Goal: Information Seeking & Learning: Get advice/opinions

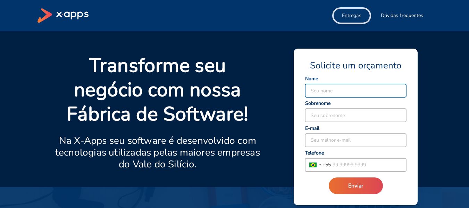
click at [350, 15] on span "Entregas" at bounding box center [351, 15] width 19 height 7
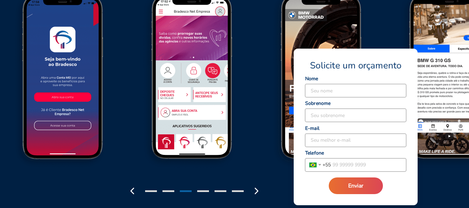
scroll to position [864, 0]
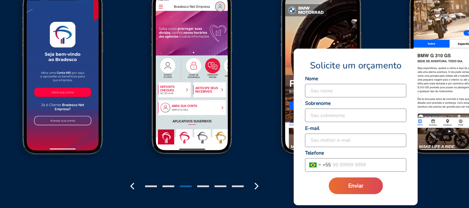
click at [381, 58] on div "Solicite um orçamento Seu nome Seu sobrenome Seu melhor e-mail [GEOGRAPHIC_DATA…" at bounding box center [356, 127] width 124 height 157
click at [441, 184] on div at bounding box center [234, 91] width 469 height 205
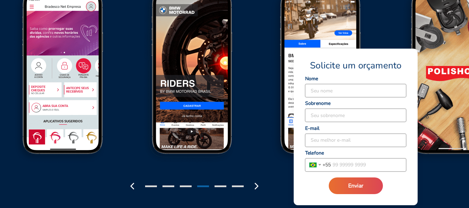
drag, startPoint x: 367, startPoint y: 63, endPoint x: 401, endPoint y: 54, distance: 35.2
click at [367, 63] on span "Solicite um orçamento" at bounding box center [355, 66] width 91 height 12
click at [420, 40] on img at bounding box center [452, 78] width 129 height 179
click at [424, 46] on img at bounding box center [452, 78] width 129 height 179
click at [210, 69] on img at bounding box center [193, 78] width 129 height 179
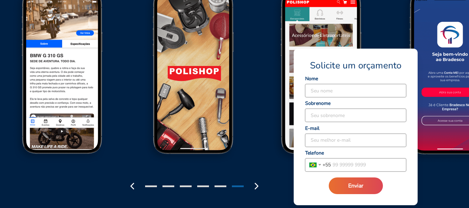
scroll to position [850, 0]
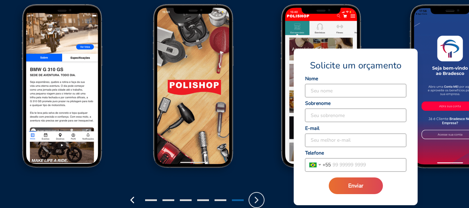
click at [259, 197] on icon "button" at bounding box center [256, 199] width 11 height 11
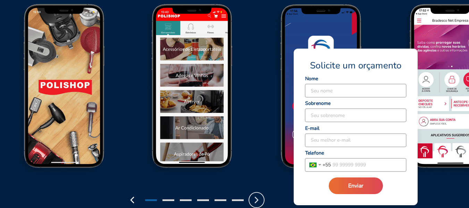
click at [259, 197] on icon "button" at bounding box center [256, 199] width 11 height 11
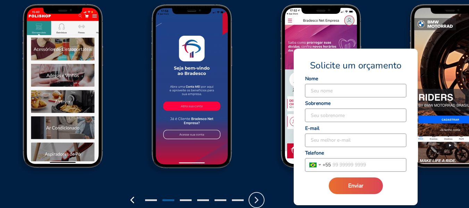
click at [259, 197] on icon "button" at bounding box center [256, 199] width 11 height 11
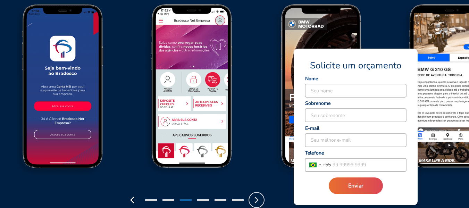
click at [259, 197] on icon "button" at bounding box center [256, 199] width 11 height 11
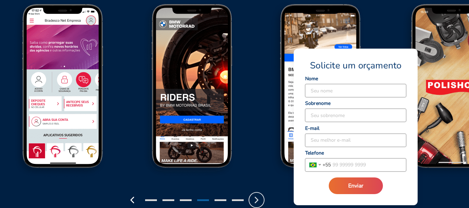
click at [259, 197] on icon "button" at bounding box center [256, 199] width 11 height 11
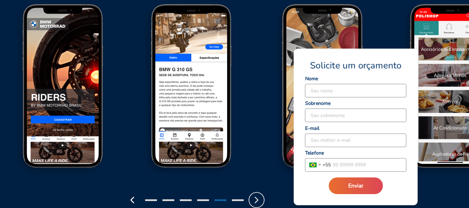
click at [259, 197] on icon "button" at bounding box center [256, 199] width 11 height 11
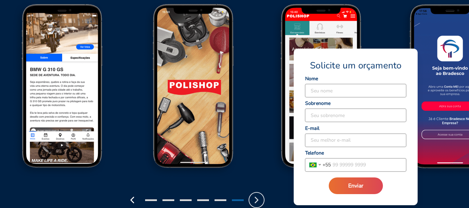
click at [259, 197] on icon "button" at bounding box center [256, 199] width 11 height 11
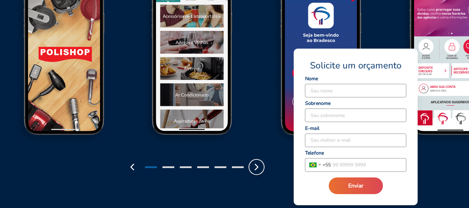
scroll to position [942, 0]
